Goal: Task Accomplishment & Management: Manage account settings

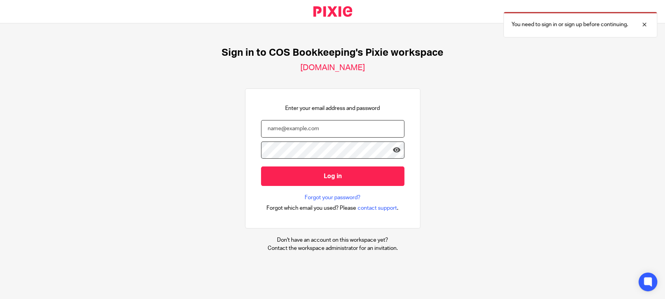
click at [319, 133] on input "email" at bounding box center [332, 129] width 143 height 18
type input "[PERSON_NAME][EMAIL_ADDRESS][DOMAIN_NAME]"
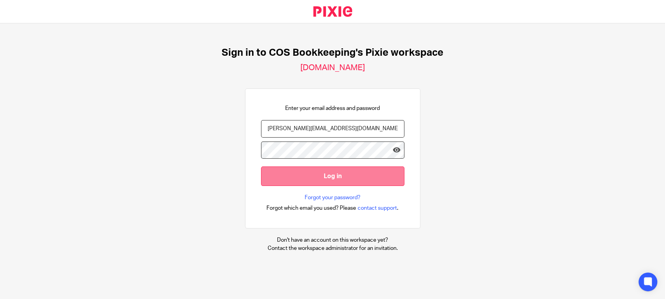
click at [295, 176] on input "Log in" at bounding box center [332, 175] width 143 height 19
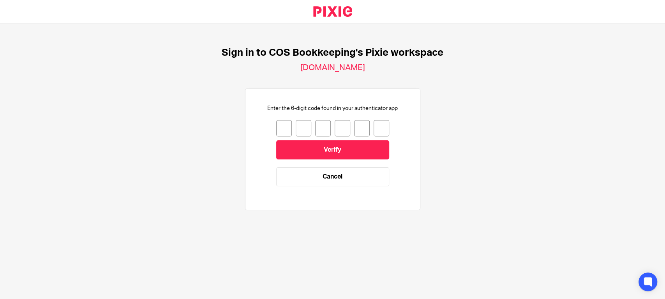
click at [263, 122] on div "Enter the 6-digit code found in your authenticator app Verify Cancel" at bounding box center [332, 149] width 143 height 90
drag, startPoint x: 268, startPoint y: 127, endPoint x: 274, endPoint y: 133, distance: 8.5
click at [276, 132] on input "number" at bounding box center [284, 128] width 16 height 16
type input "3"
type input "0"
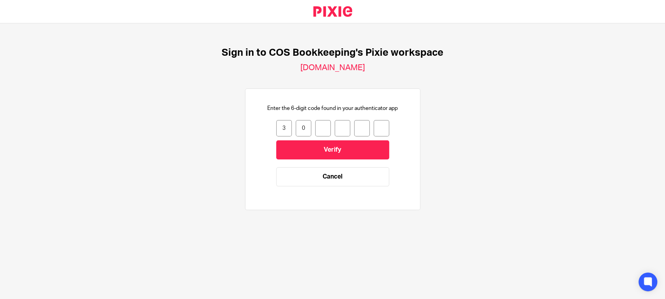
type input "0"
type input "6"
type input "1"
type input "3"
click at [346, 154] on input "Verify" at bounding box center [332, 149] width 113 height 19
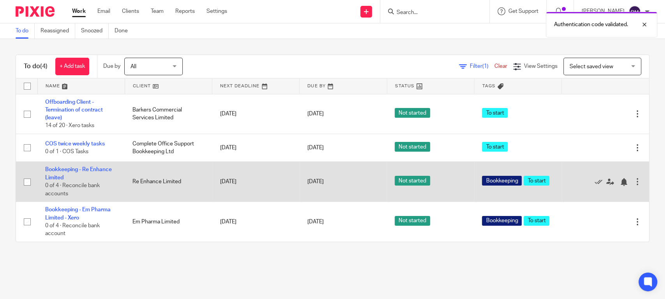
click at [634, 181] on div at bounding box center [638, 182] width 8 height 8
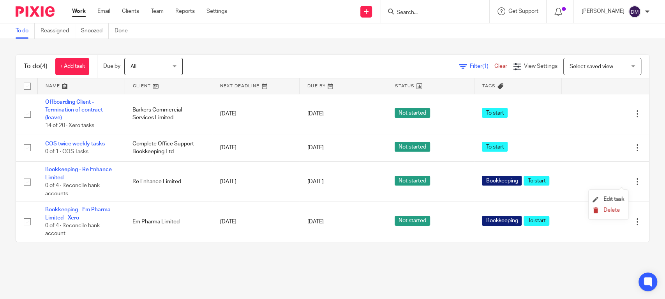
click at [613, 212] on span "Delete" at bounding box center [612, 209] width 16 height 5
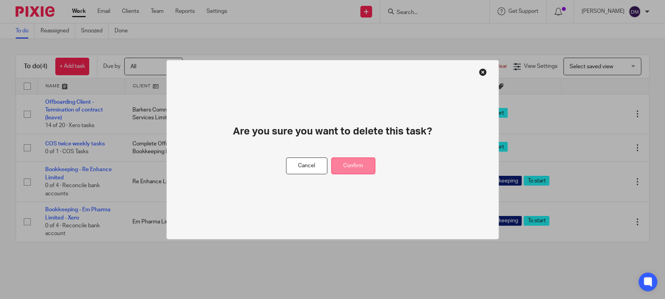
click at [356, 164] on button "Confirm" at bounding box center [353, 165] width 44 height 17
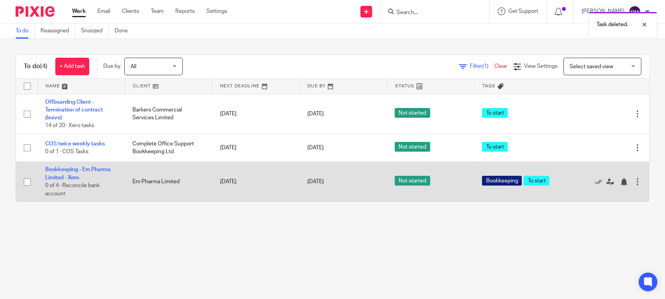
click at [634, 179] on div at bounding box center [638, 182] width 8 height 8
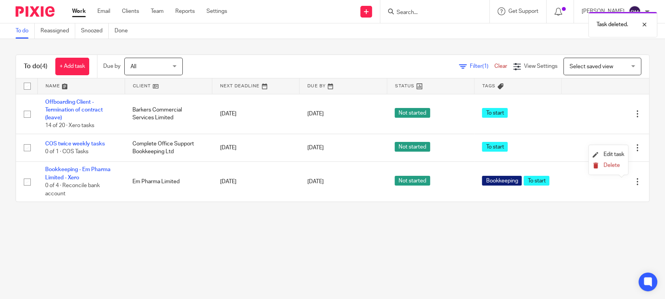
click at [605, 164] on span "Delete" at bounding box center [612, 164] width 16 height 5
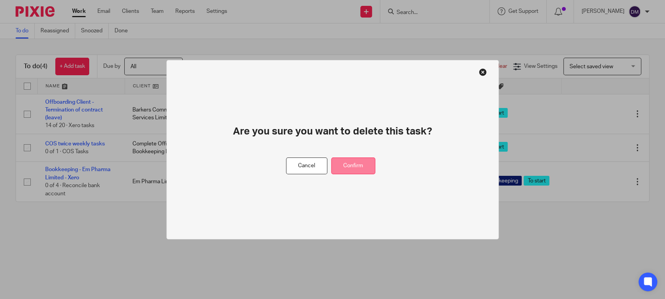
click at [364, 163] on button "Confirm" at bounding box center [353, 165] width 44 height 17
